Goal: Task Accomplishment & Management: Use online tool/utility

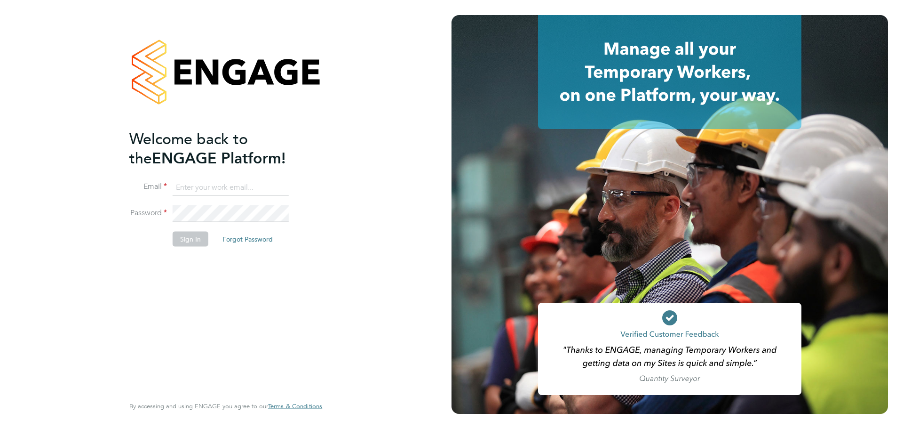
type input "kakha.buchukuri@vistry.co.uk"
click at [195, 244] on button "Sign In" at bounding box center [191, 239] width 36 height 15
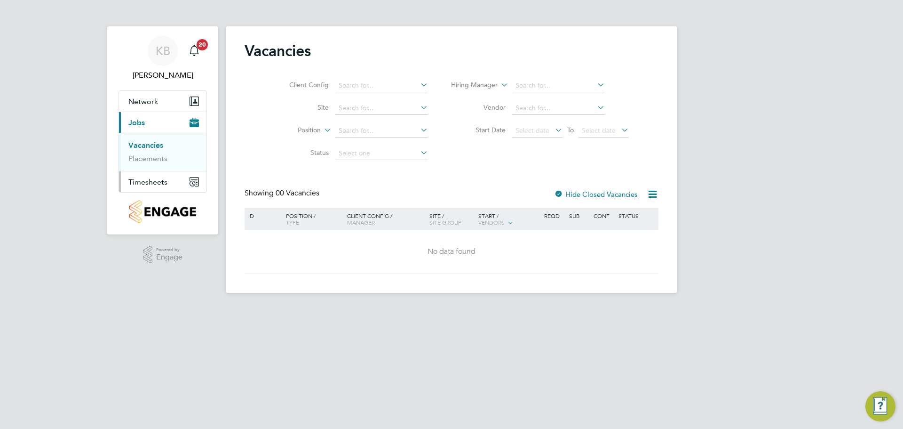
click at [146, 184] on span "Timesheets" at bounding box center [147, 181] width 39 height 9
click at [160, 171] on li "Timesheets" at bounding box center [163, 168] width 71 height 13
click at [154, 165] on link "Timesheets" at bounding box center [147, 166] width 39 height 9
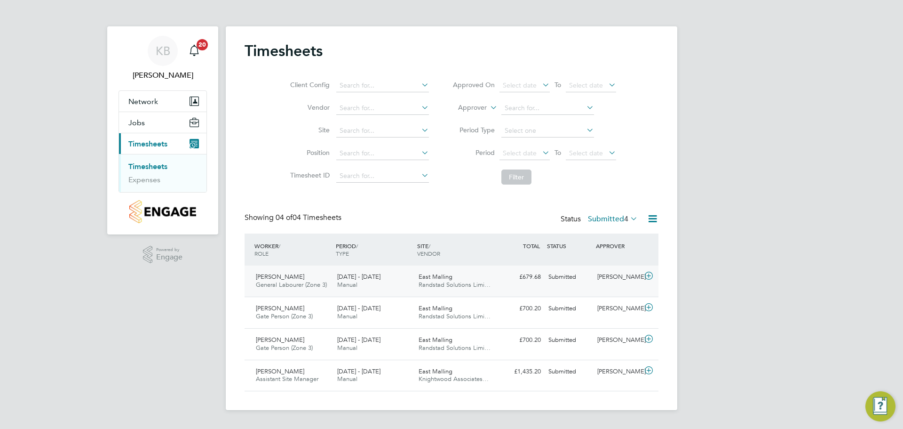
click at [558, 278] on div "Submitted" at bounding box center [569, 277] width 49 height 16
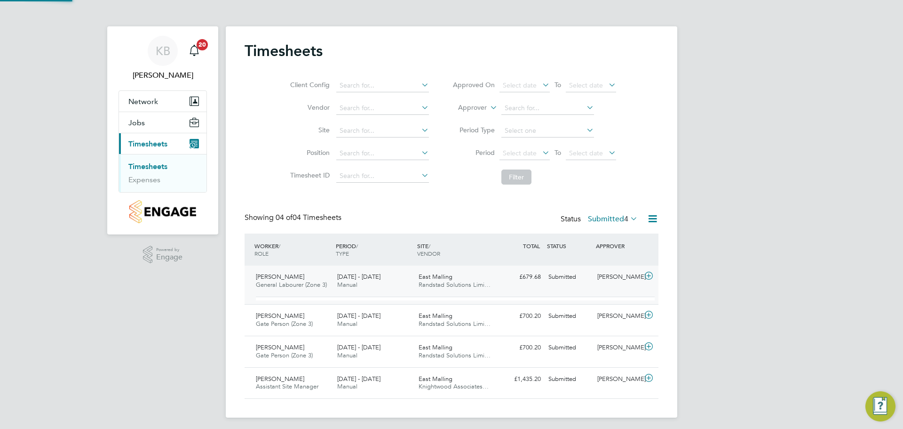
scroll to position [16, 92]
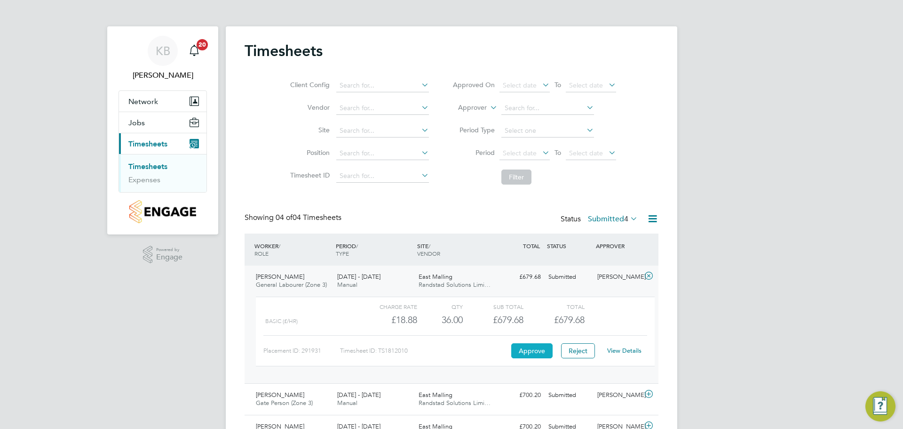
click at [537, 350] on button "Approve" at bounding box center [531, 350] width 41 height 15
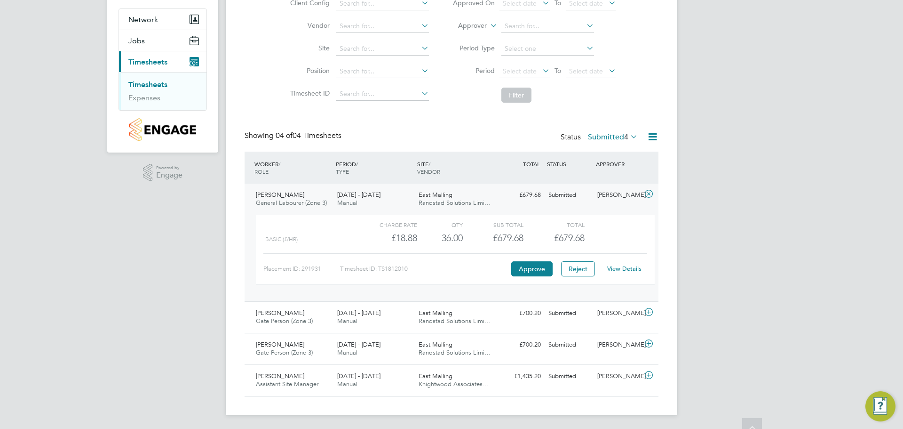
scroll to position [83, 0]
click at [572, 313] on div "Submitted" at bounding box center [569, 312] width 49 height 16
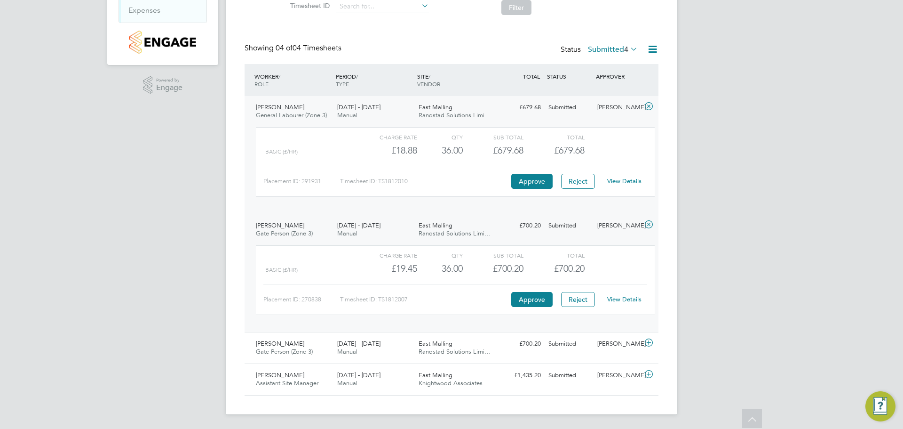
scroll to position [170, 0]
click at [562, 343] on div "Submitted" at bounding box center [569, 343] width 49 height 16
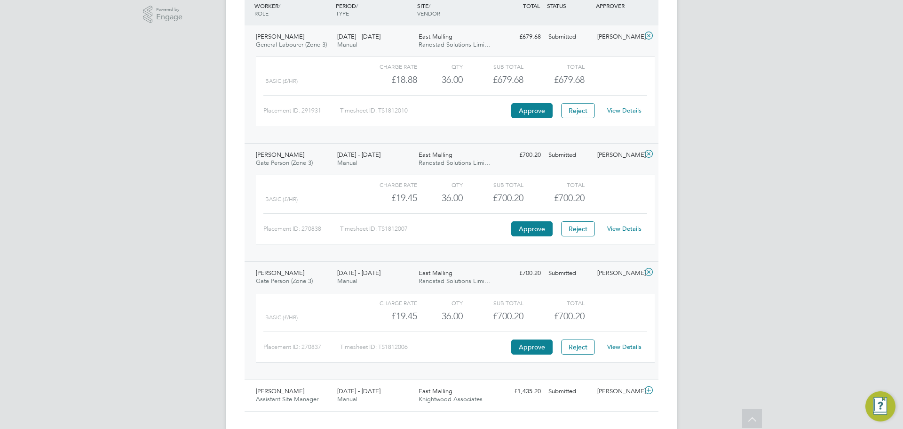
scroll to position [256, 0]
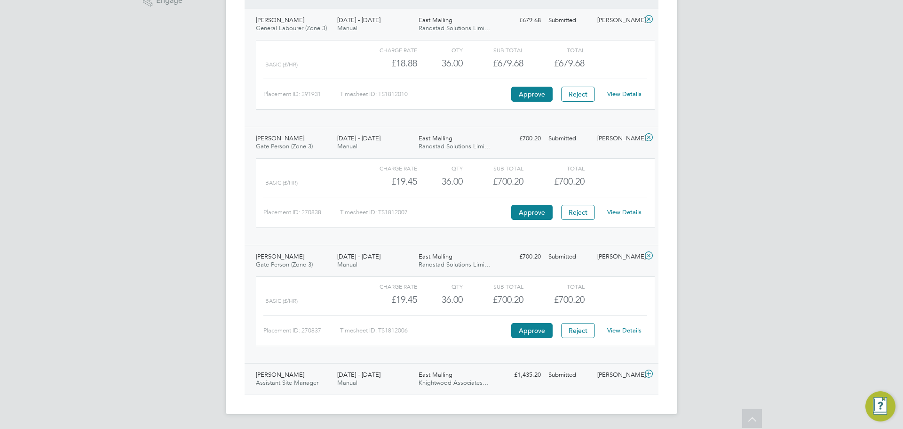
click at [562, 373] on div "Submitted" at bounding box center [569, 375] width 49 height 16
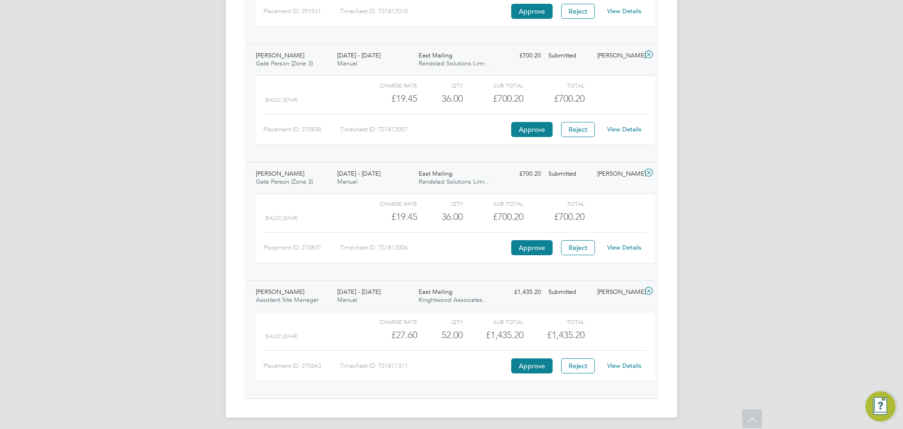
scroll to position [343, 0]
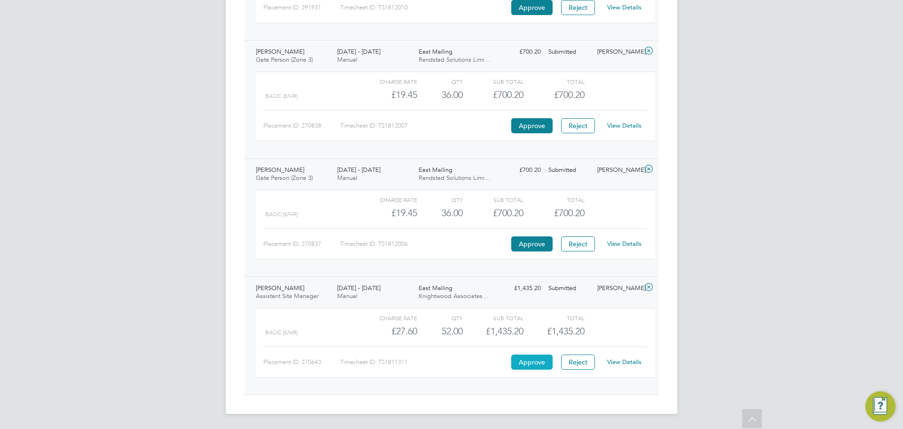
click at [524, 361] on button "Approve" at bounding box center [531, 361] width 41 height 15
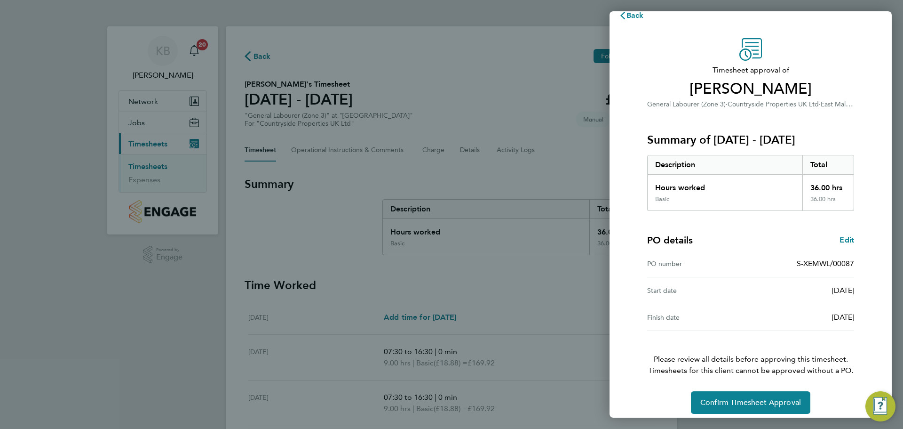
scroll to position [22, 0]
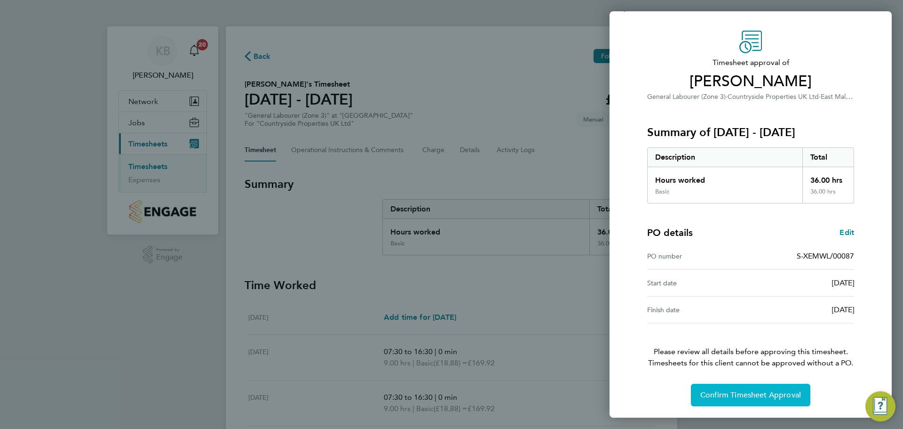
click at [739, 393] on span "Confirm Timesheet Approval" at bounding box center [751, 394] width 101 height 9
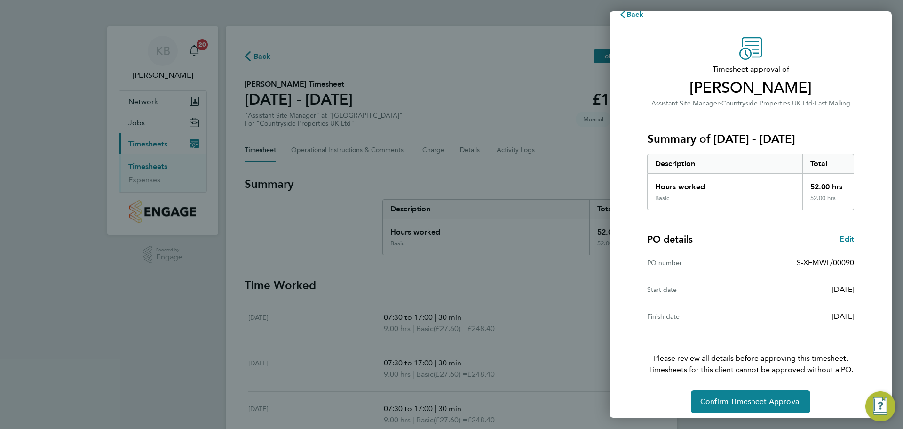
scroll to position [22, 0]
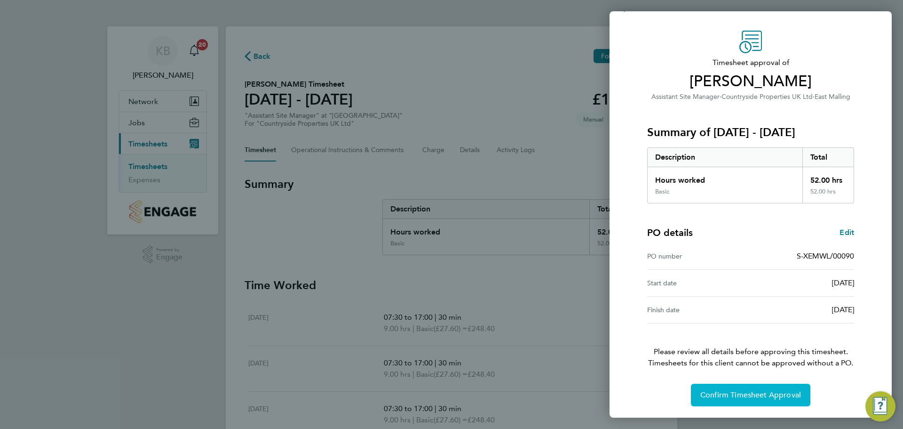
click at [755, 398] on span "Confirm Timesheet Approval" at bounding box center [751, 394] width 101 height 9
